Goal: Information Seeking & Learning: Learn about a topic

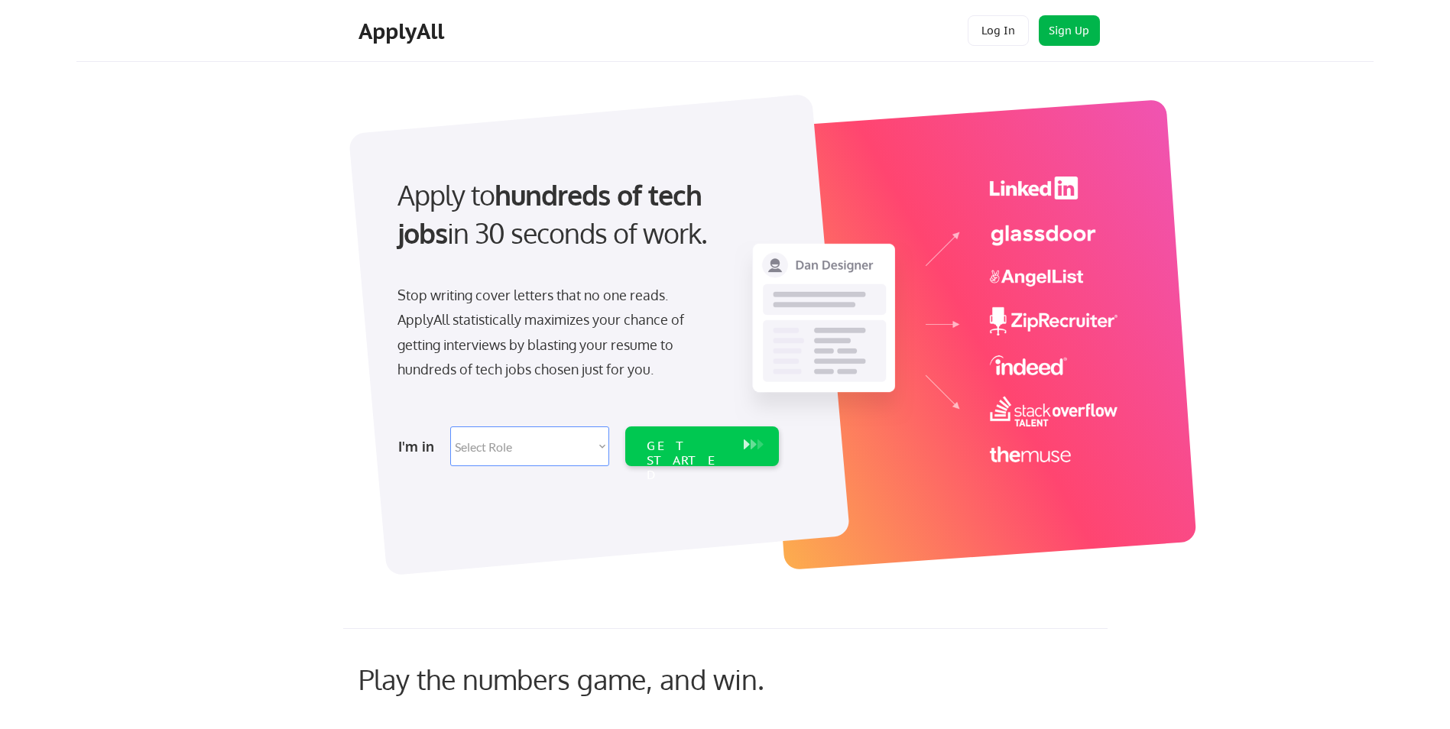
click at [1089, 34] on button "Sign Up" at bounding box center [1069, 30] width 61 height 31
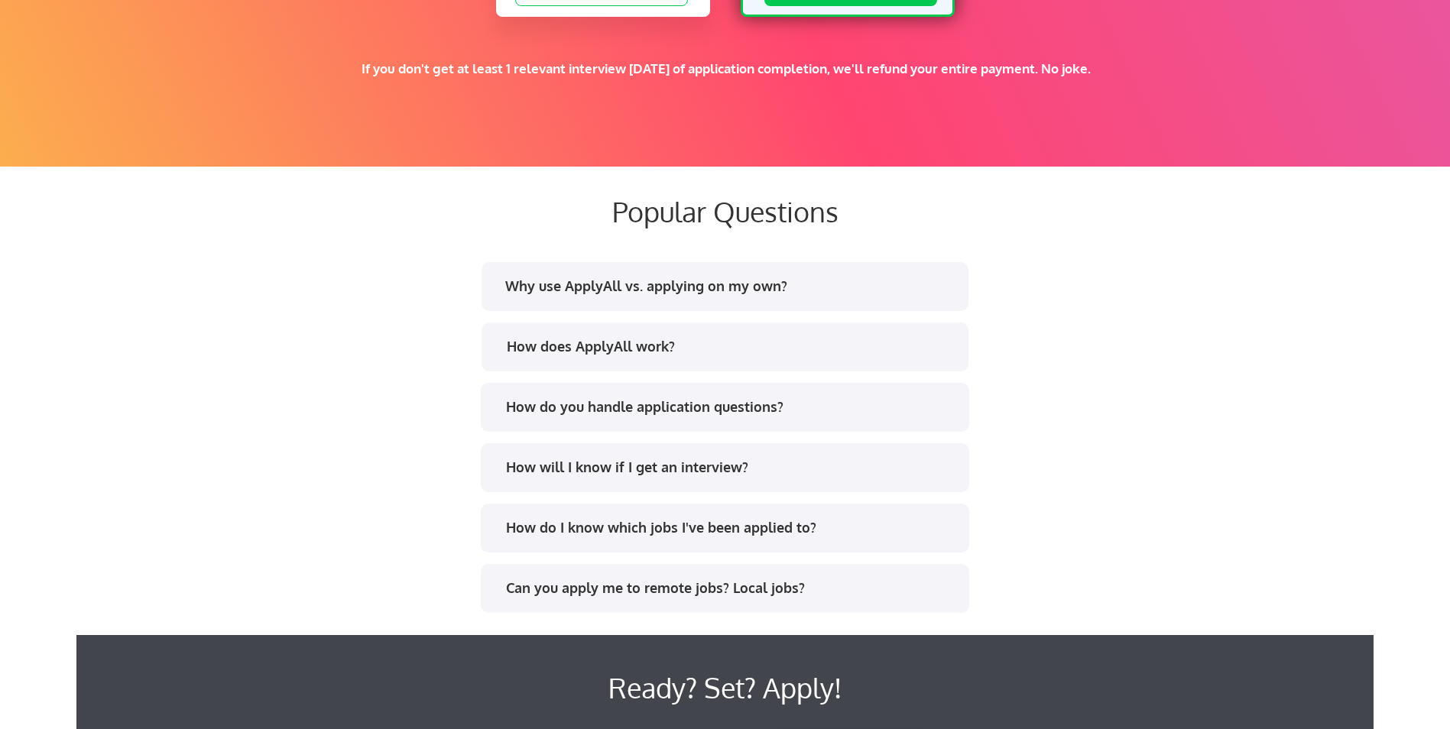
scroll to position [2828, 0]
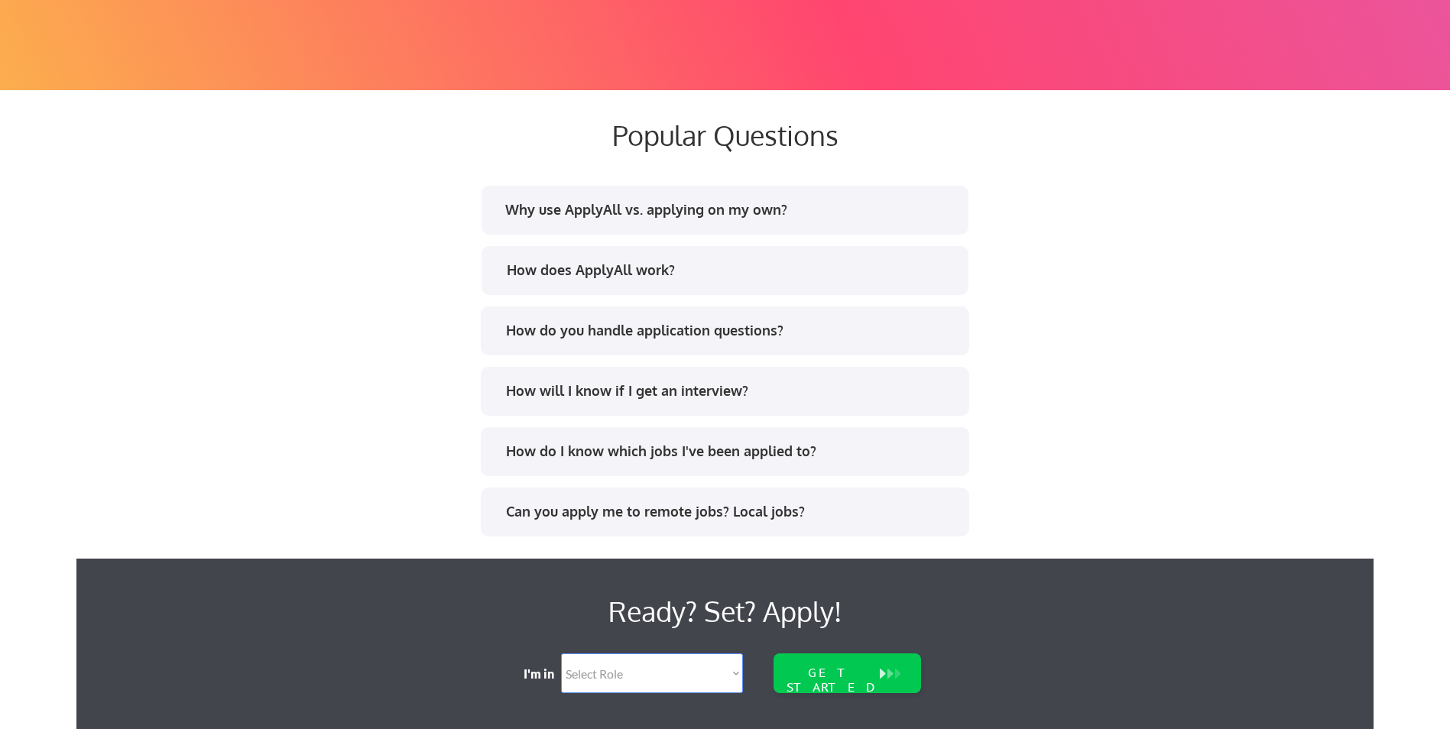
click at [735, 272] on div "How does ApplyAll work?" at bounding box center [731, 270] width 449 height 19
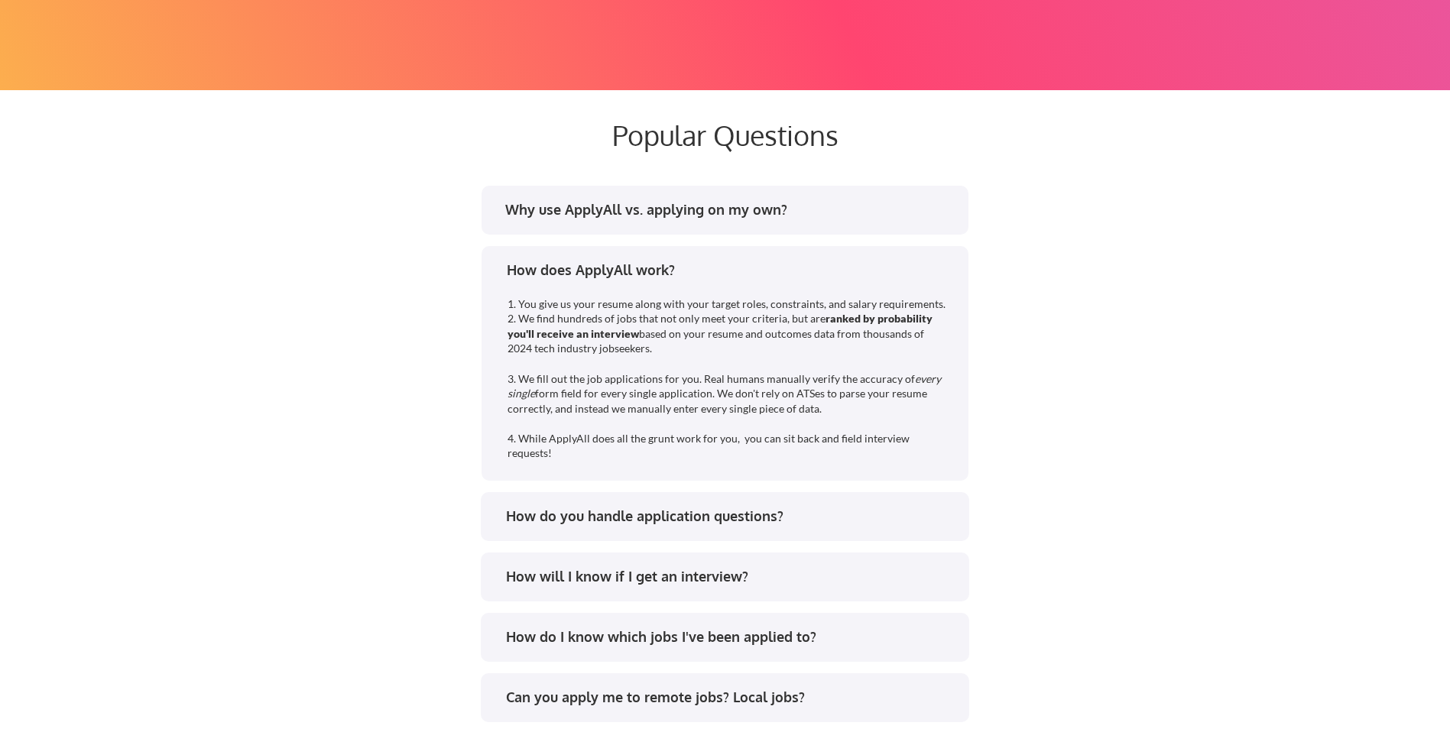
scroll to position [2904, 0]
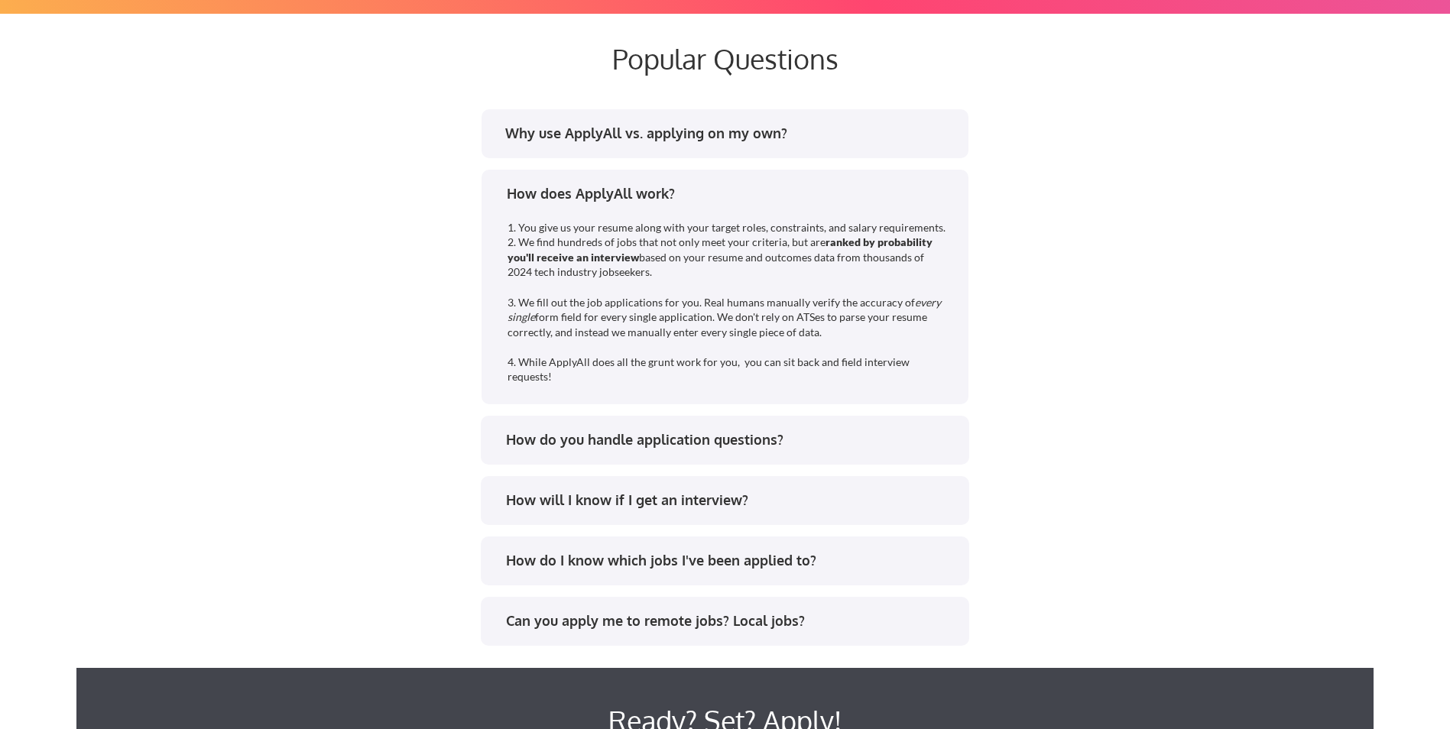
click at [773, 443] on div "How do you handle application questions?" at bounding box center [730, 439] width 449 height 19
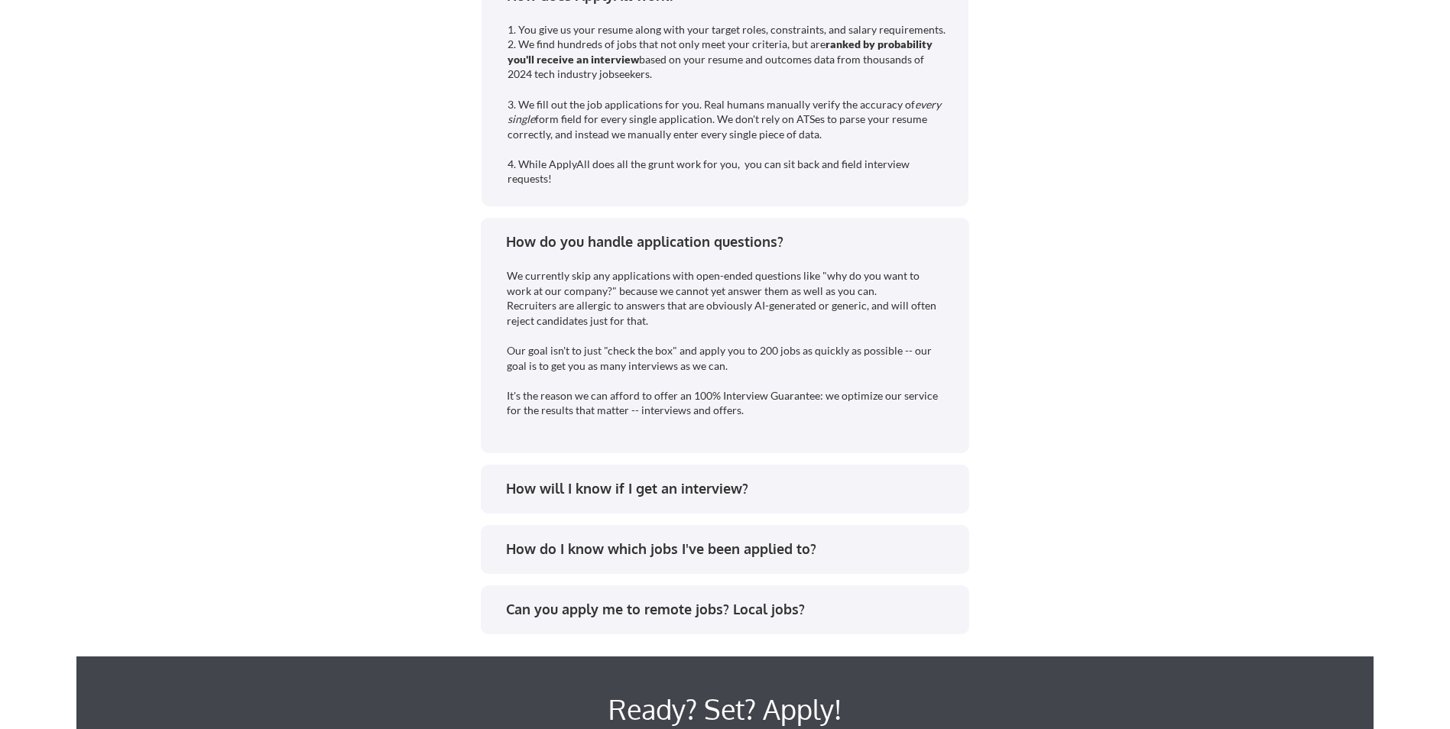
scroll to position [3134, 0]
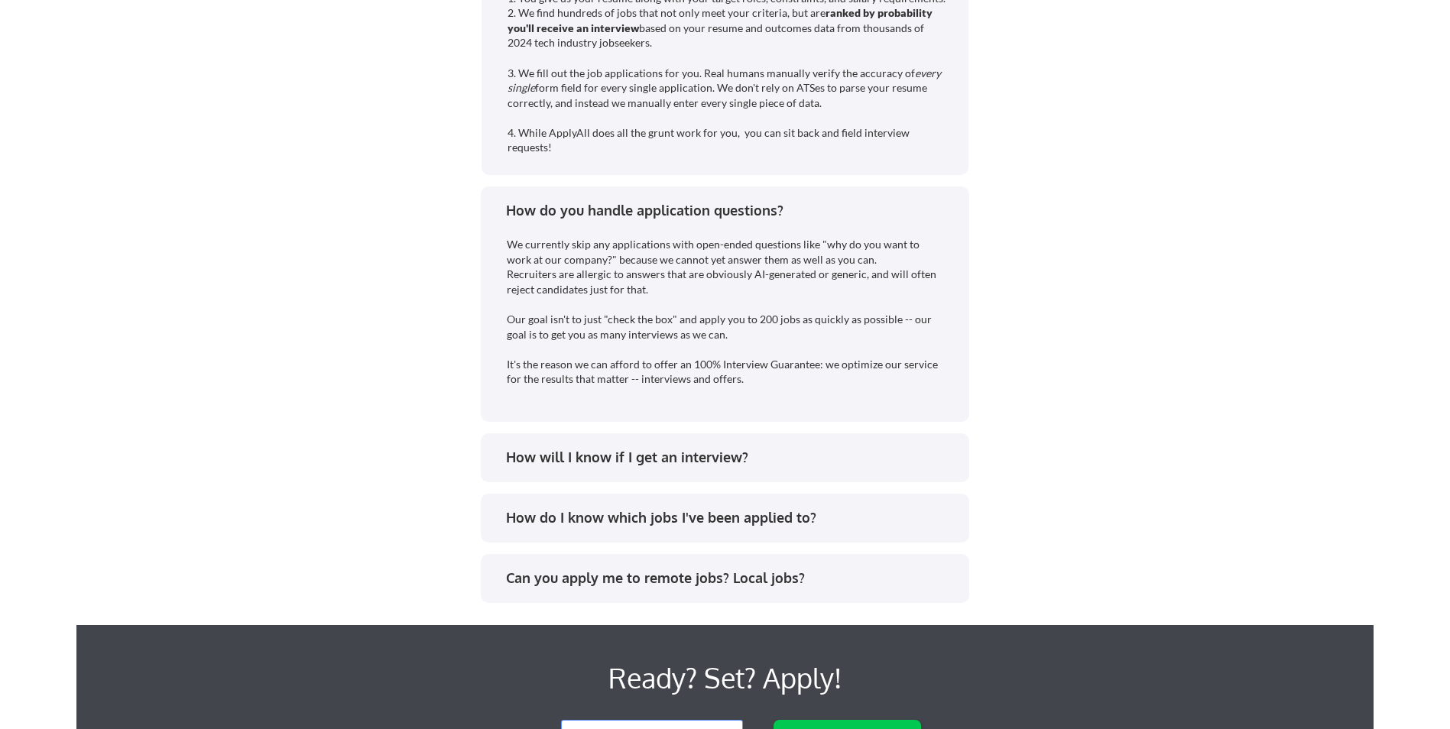
click at [774, 453] on div "How will I know if I get an interview?" at bounding box center [730, 457] width 449 height 19
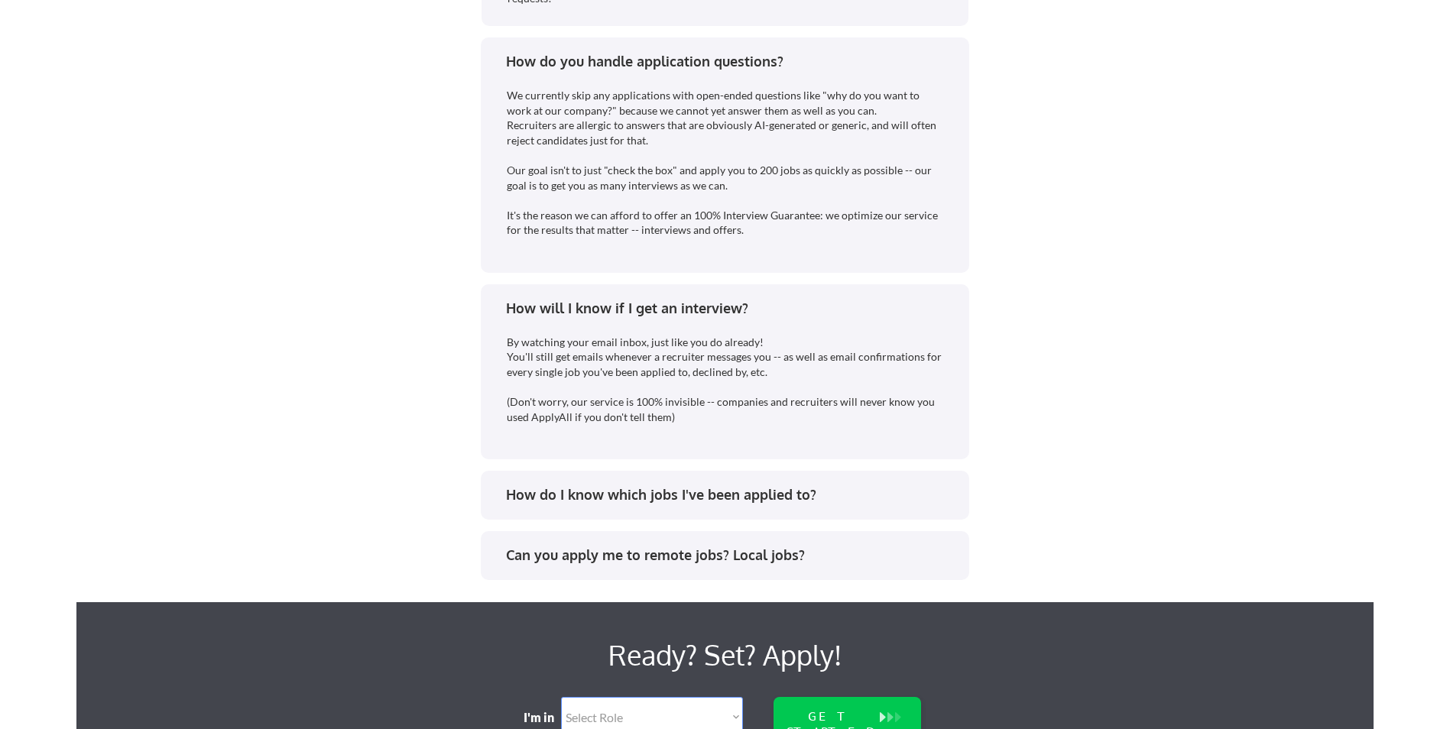
scroll to position [3287, 0]
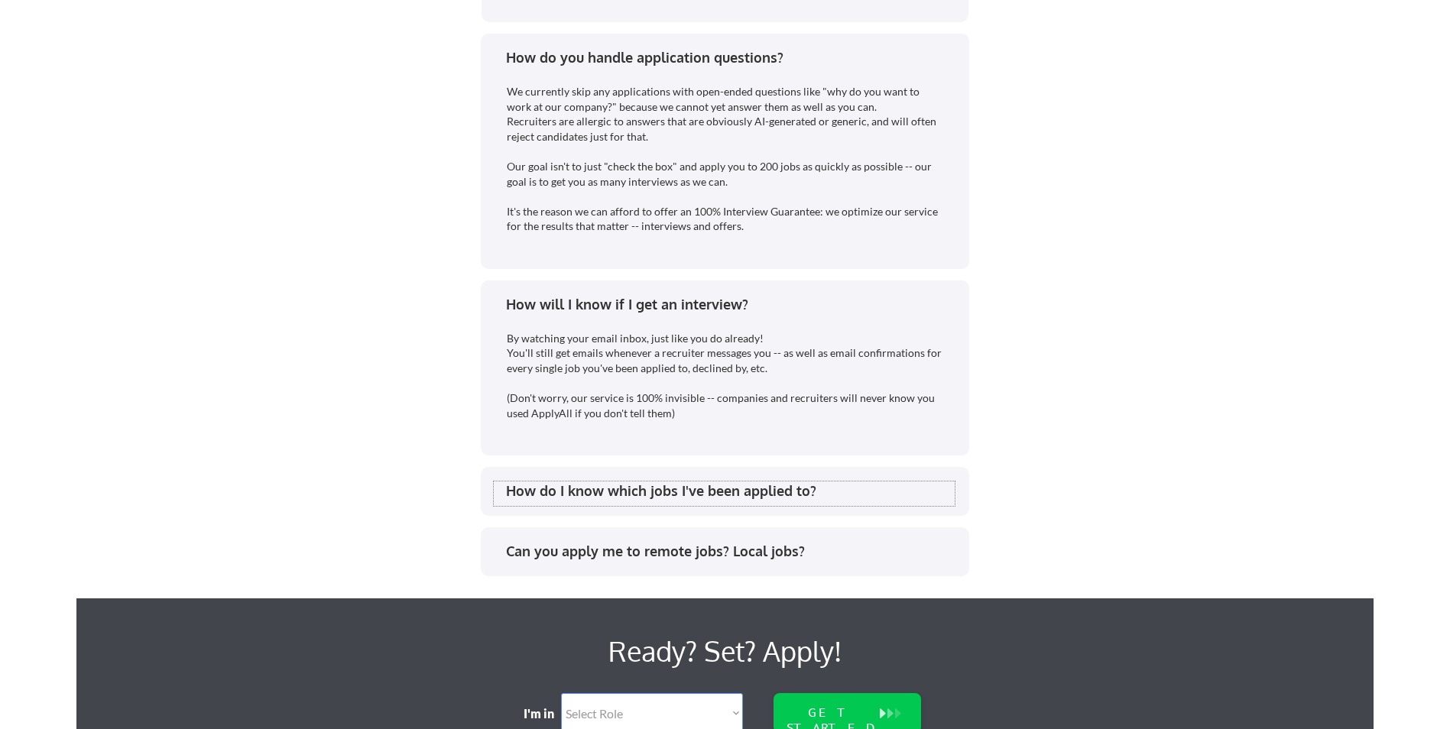
click at [758, 483] on div "How do I know which jobs I've been applied to?" at bounding box center [730, 491] width 449 height 19
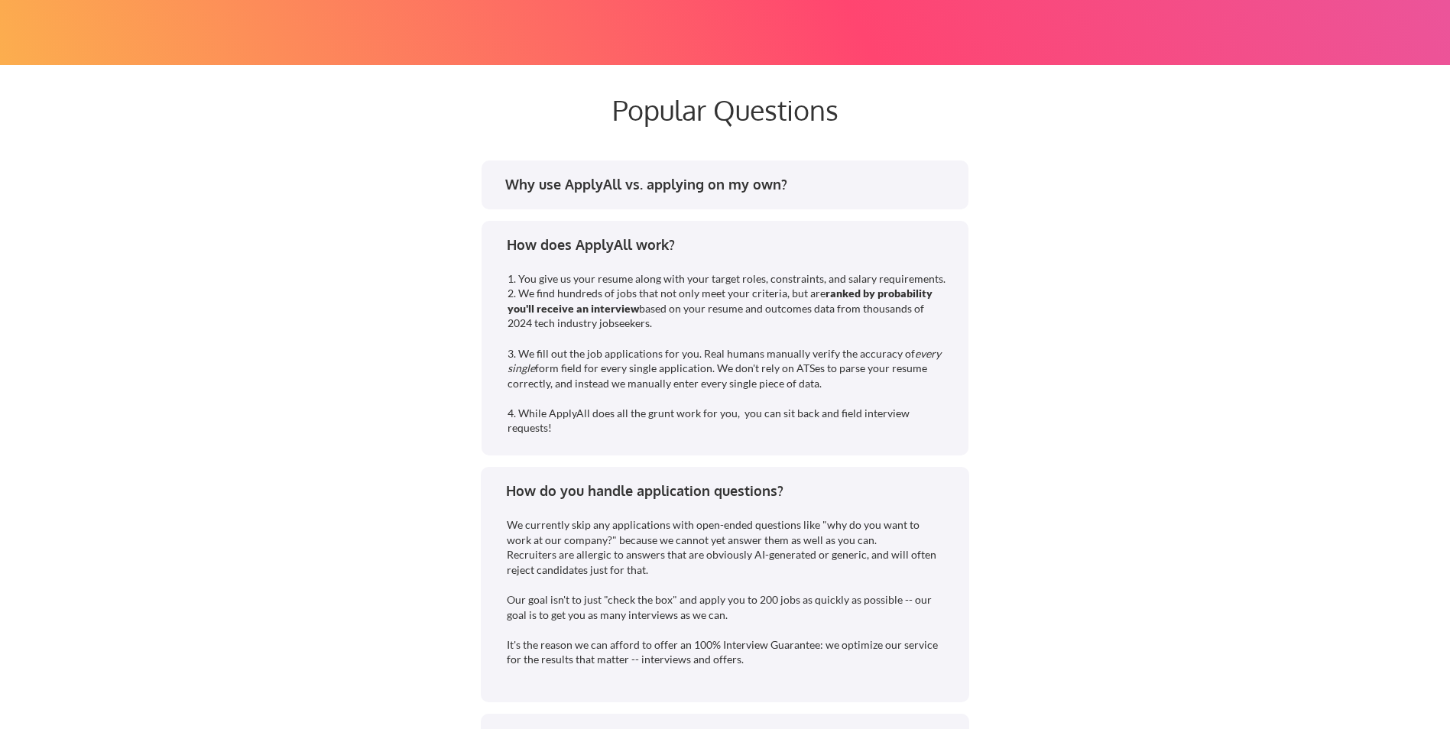
scroll to position [2828, 0]
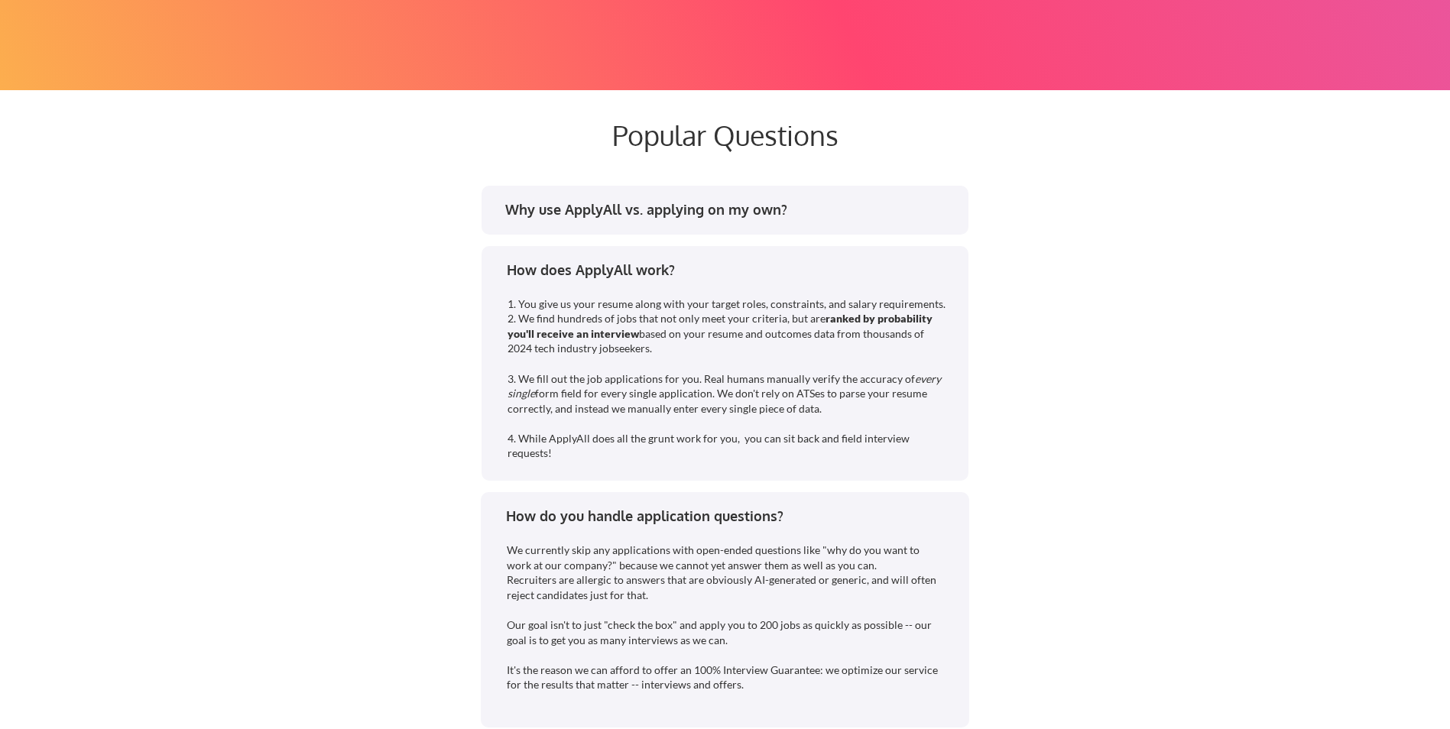
click at [770, 209] on div "Why use ApplyAll vs. applying on my own?" at bounding box center [729, 209] width 449 height 19
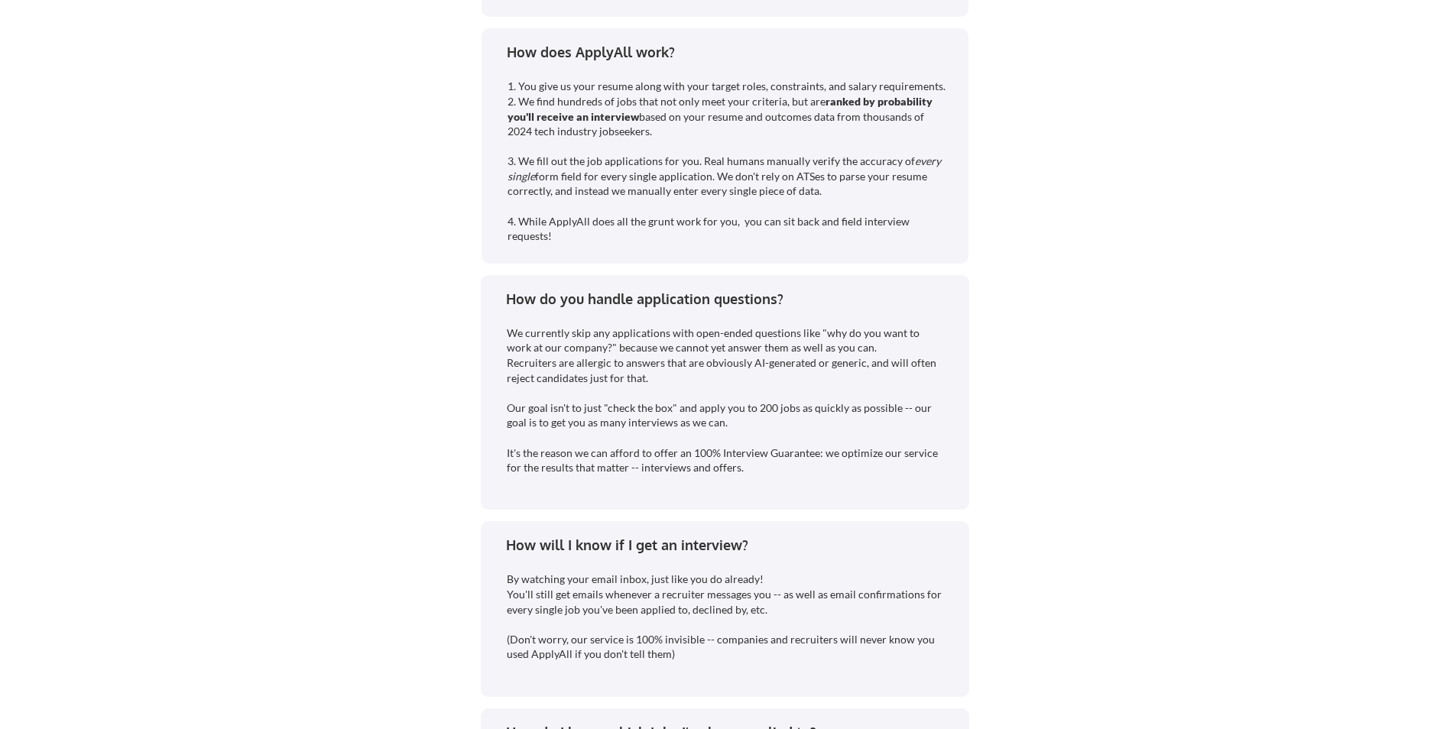
scroll to position [4159, 0]
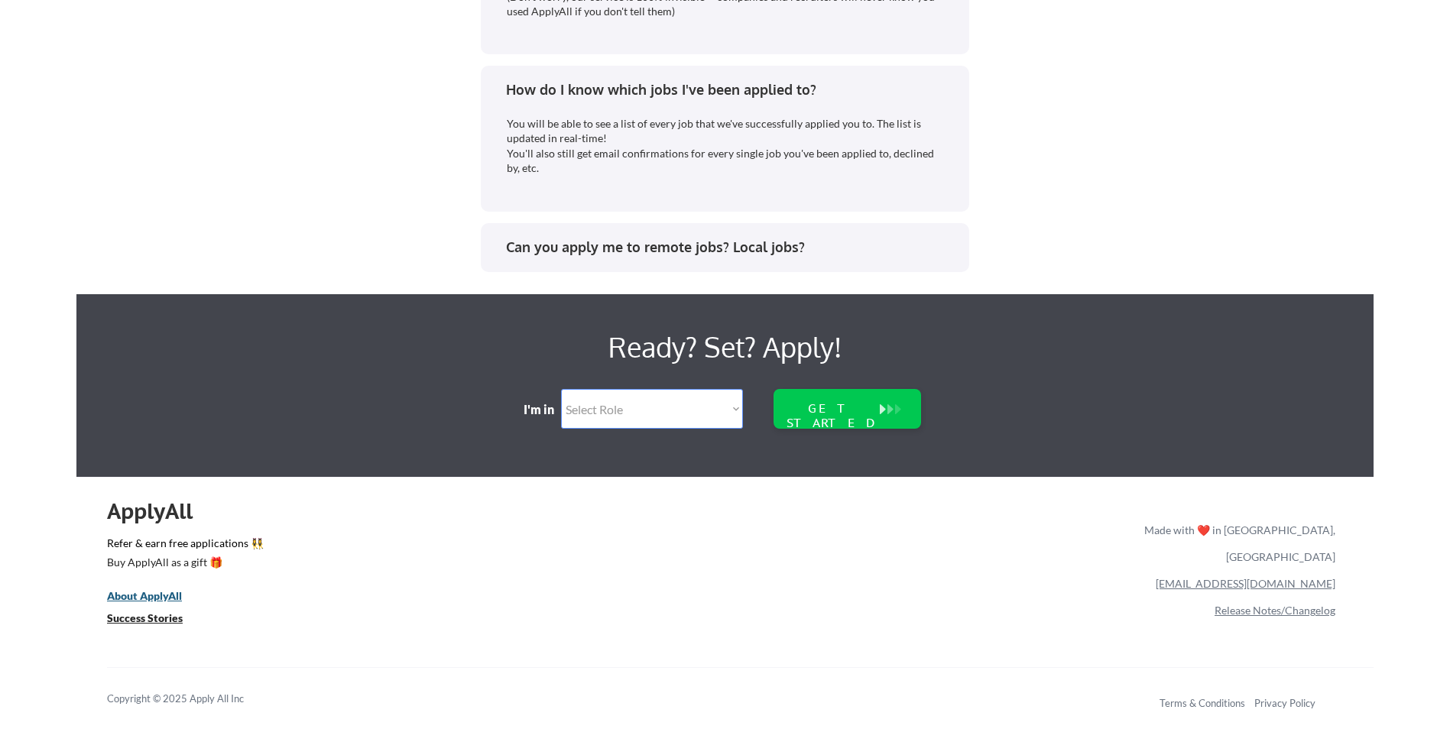
click at [158, 594] on u "About ApplyAll" at bounding box center [144, 595] width 75 height 13
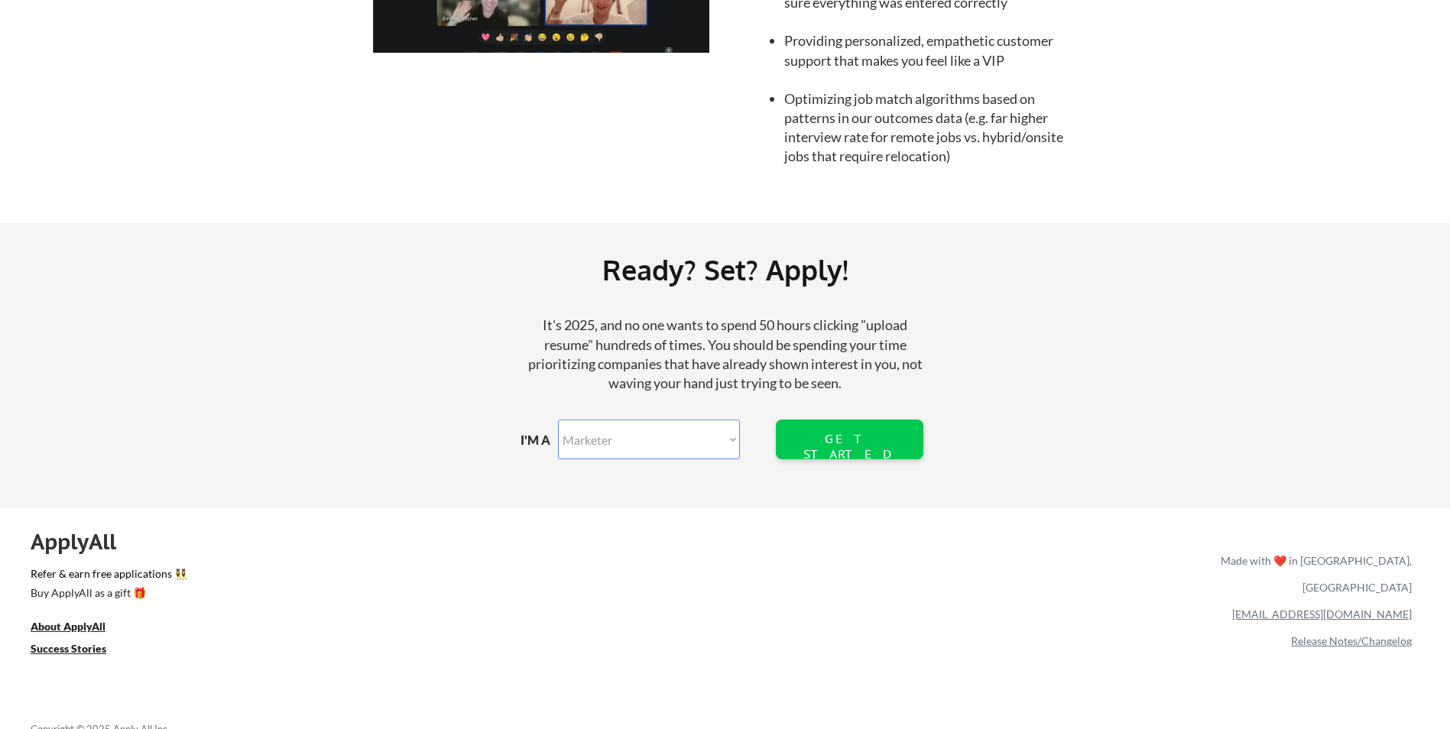
scroll to position [1649, 0]
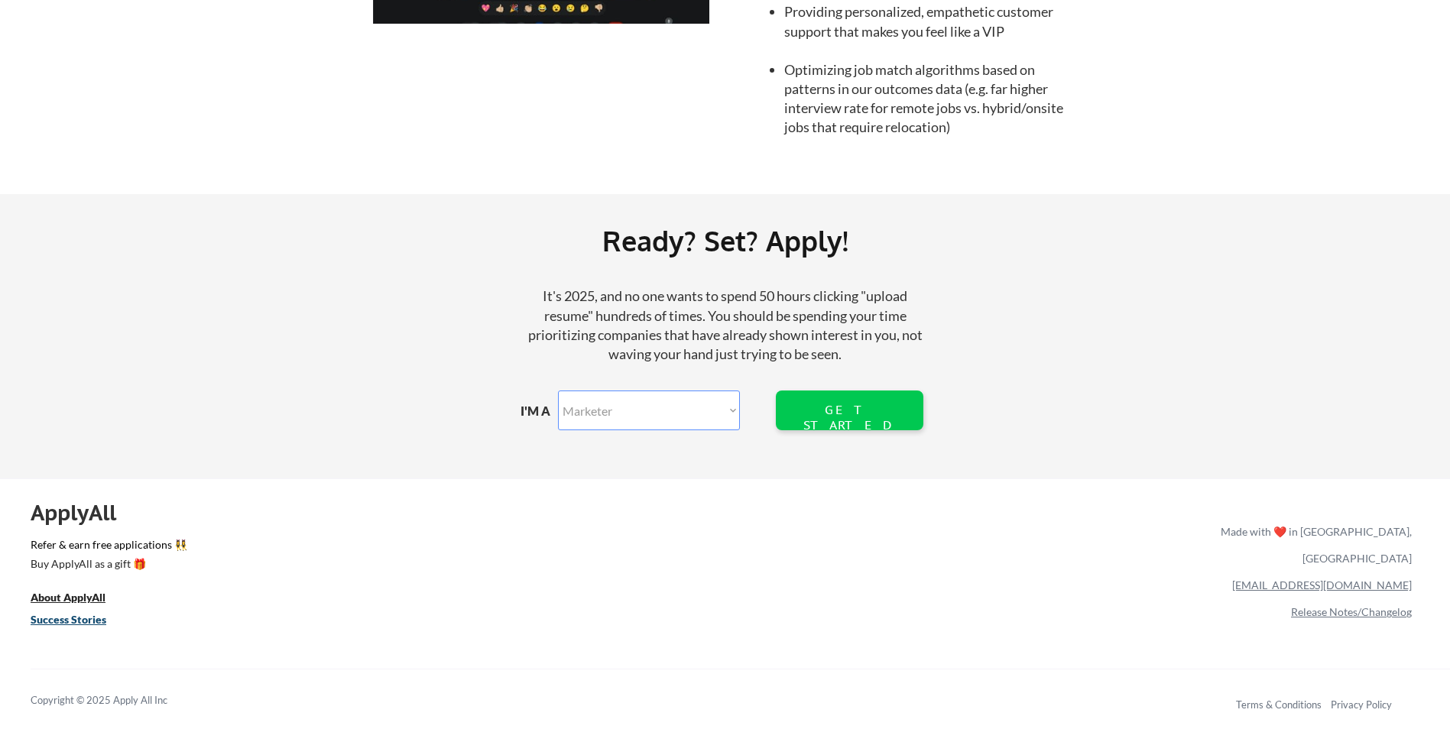
click at [79, 625] on u "Success Stories" at bounding box center [69, 619] width 76 height 13
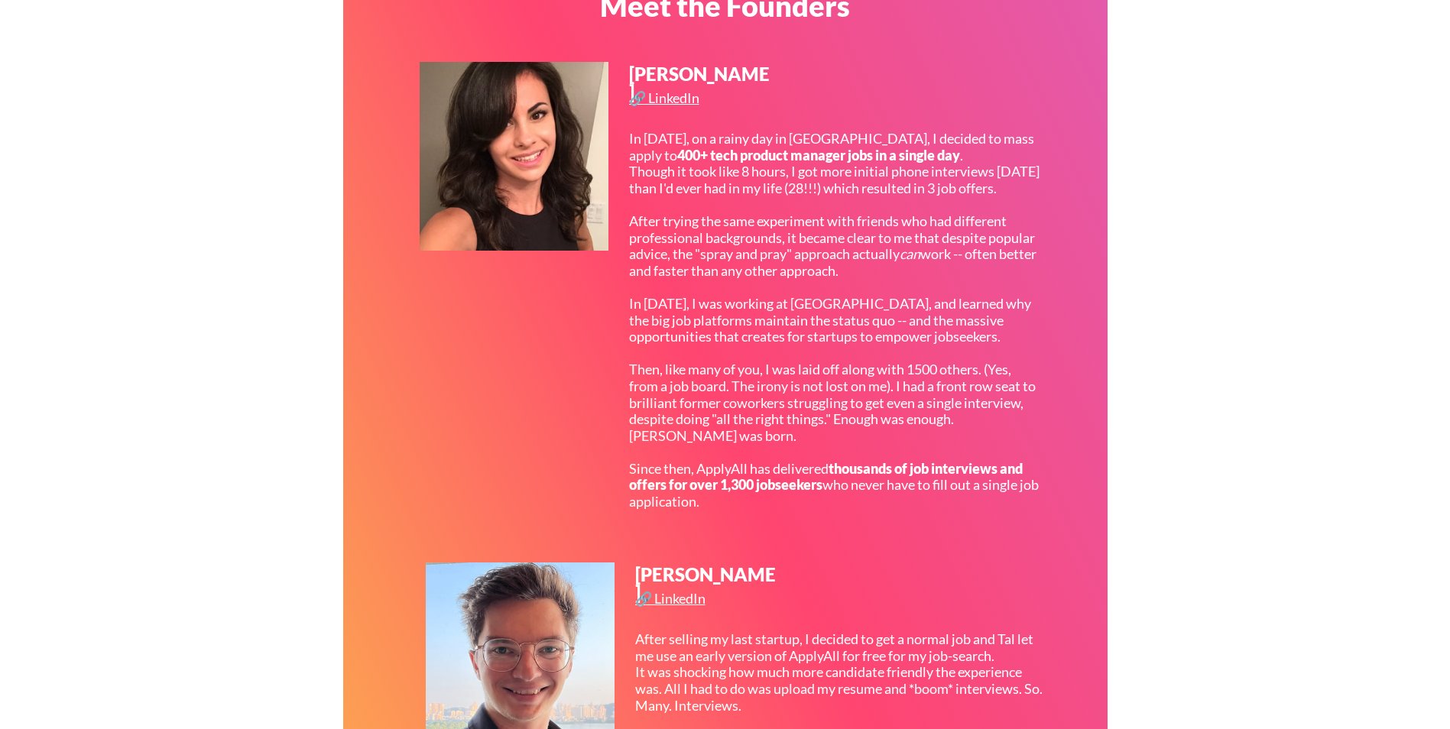
scroll to position [426, 0]
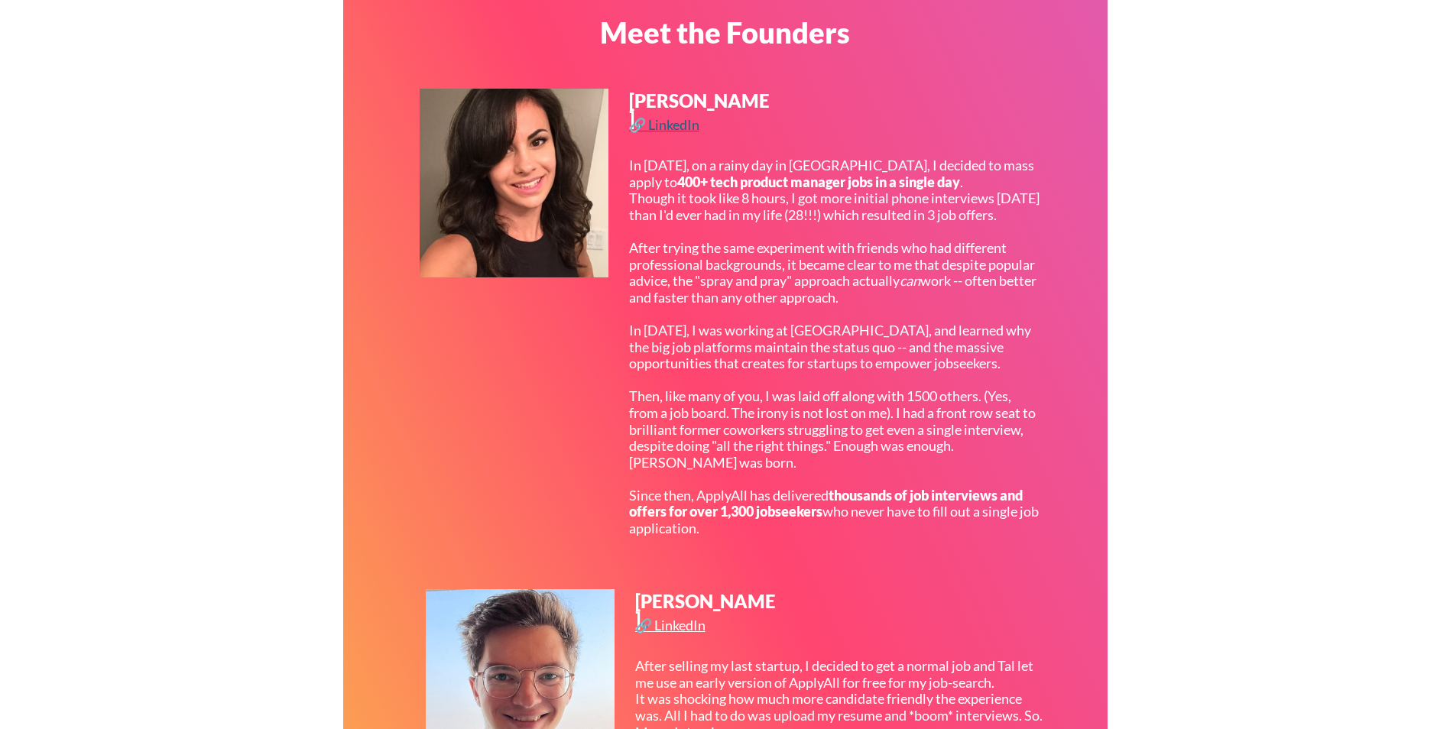
click at [681, 121] on div "🔗 LinkedIn" at bounding box center [666, 125] width 74 height 14
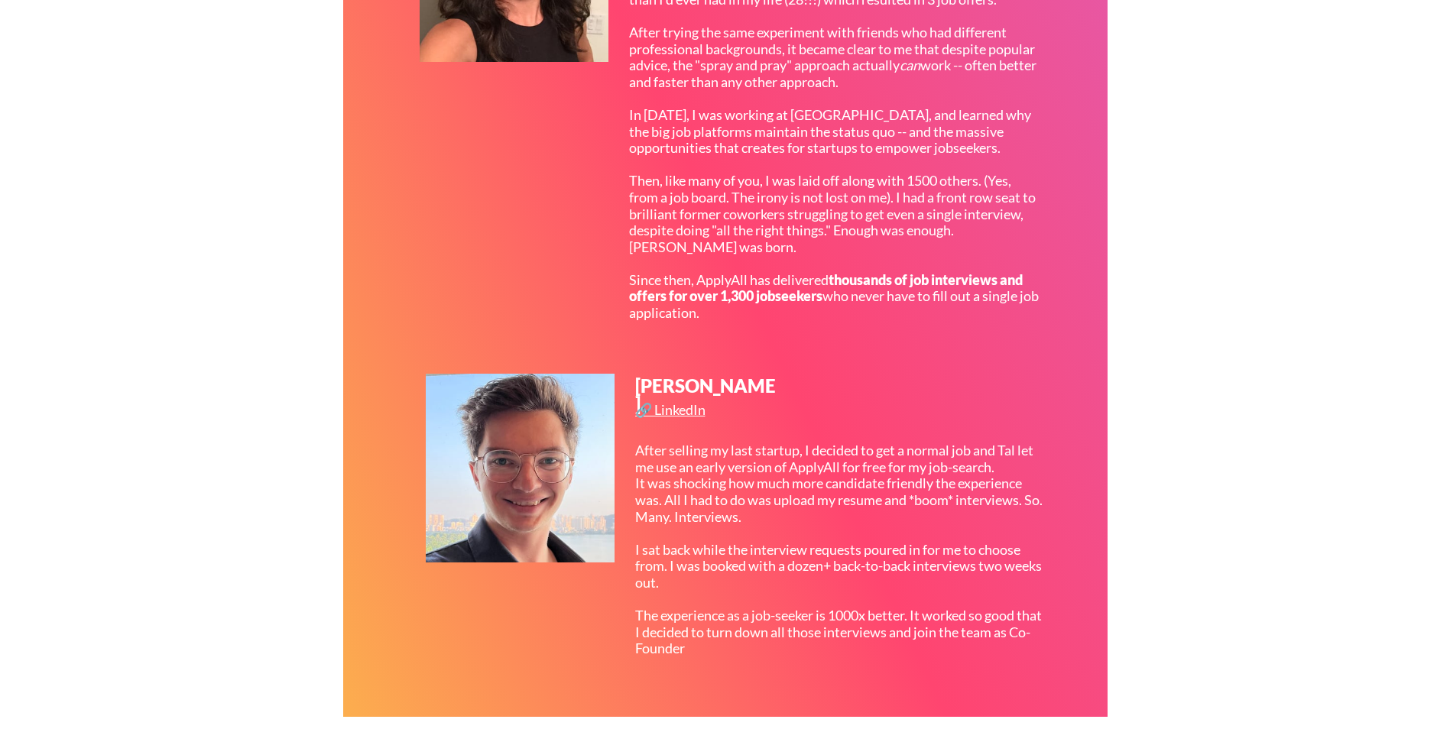
scroll to position [656, 0]
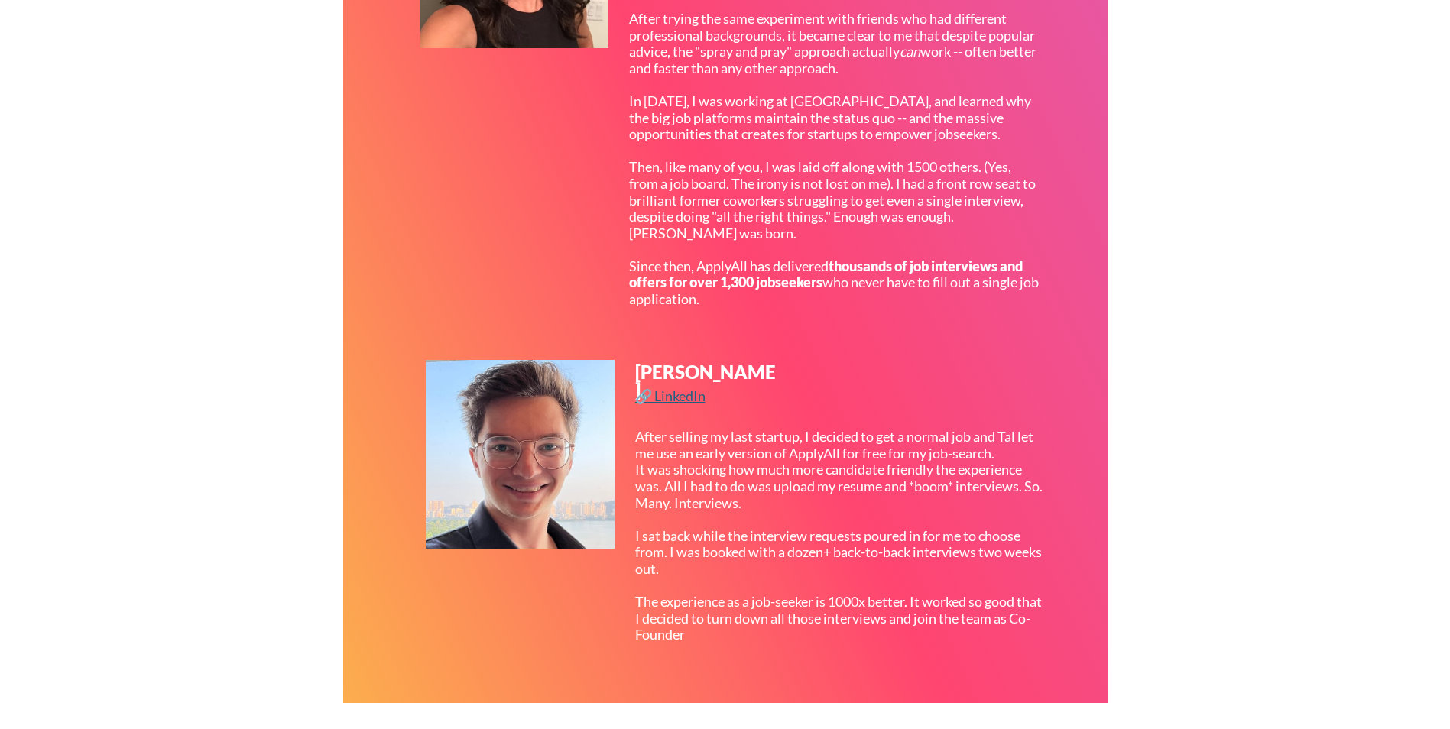
click at [673, 396] on div "🔗 LinkedIn" at bounding box center [672, 396] width 74 height 14
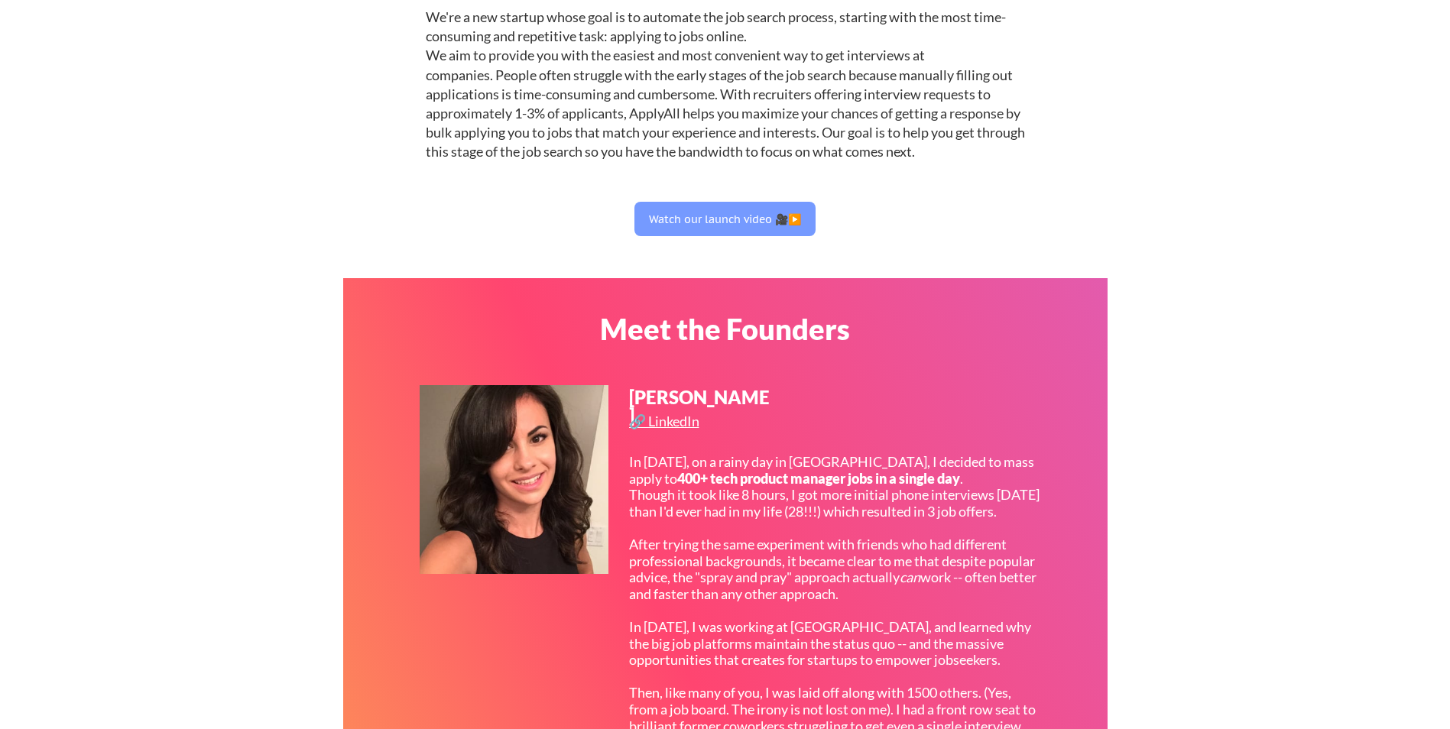
scroll to position [121, 0]
